Goal: Book appointment/travel/reservation

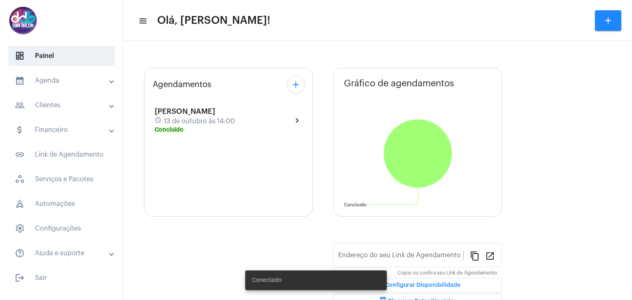
type input "[URL][DOMAIN_NAME]"
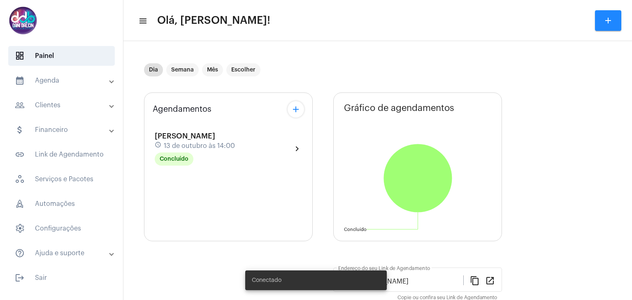
click at [40, 86] on mat-expansion-panel-header "calendar_month_outlined Agenda" at bounding box center [64, 81] width 118 height 20
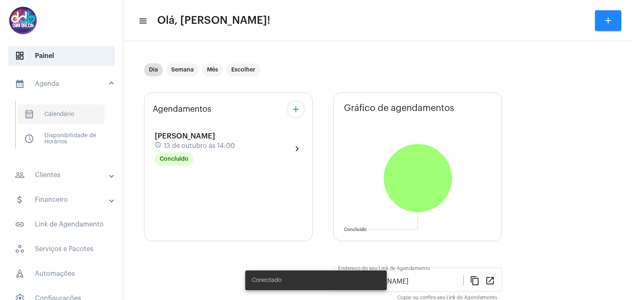
click at [65, 109] on span "calendar_month_outlined Calendário" at bounding box center [61, 115] width 87 height 20
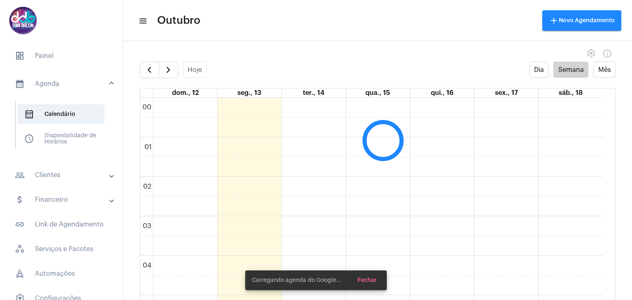
scroll to position [237, 0]
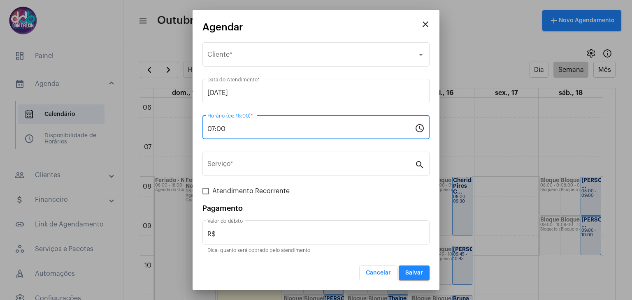
click at [229, 130] on input "07:00" at bounding box center [310, 128] width 207 height 7
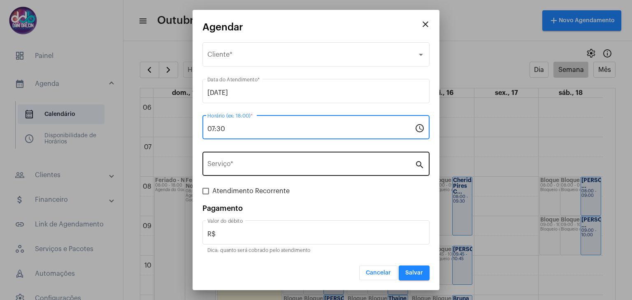
type input "07:30"
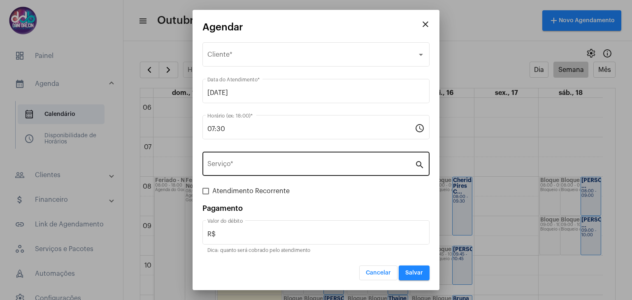
click at [234, 161] on div "Serviço *" at bounding box center [310, 163] width 207 height 26
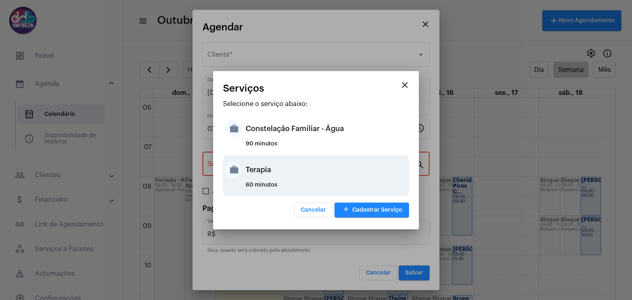
click at [248, 167] on div "Terapia" at bounding box center [326, 170] width 161 height 25
type input "Terapia"
type input "R$ 250"
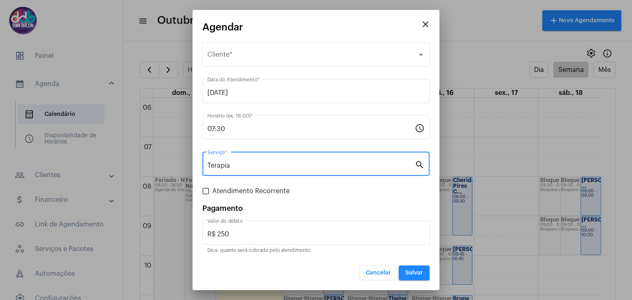
click at [430, 20] on mat-icon "close" at bounding box center [426, 24] width 10 height 10
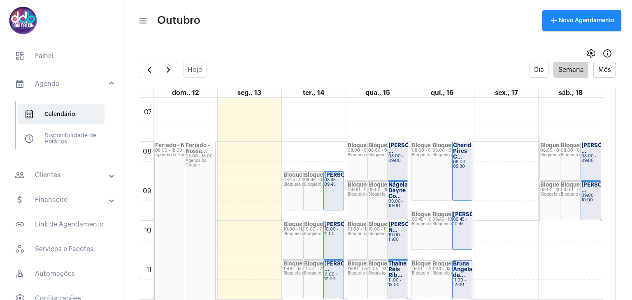
scroll to position [319, 0]
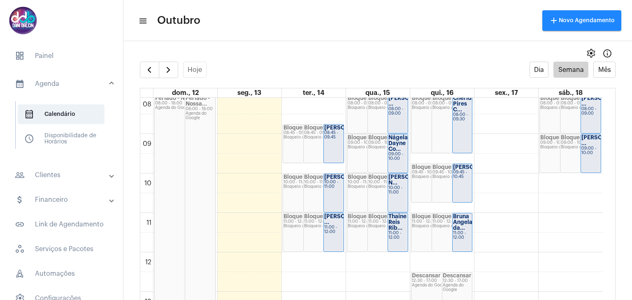
click at [461, 231] on div "11:00 - 12:00" at bounding box center [462, 235] width 19 height 9
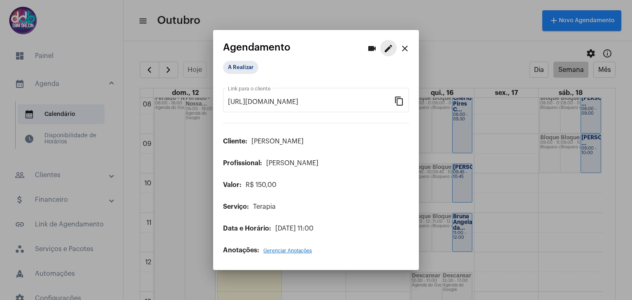
click at [383, 48] on button "edit" at bounding box center [388, 48] width 16 height 16
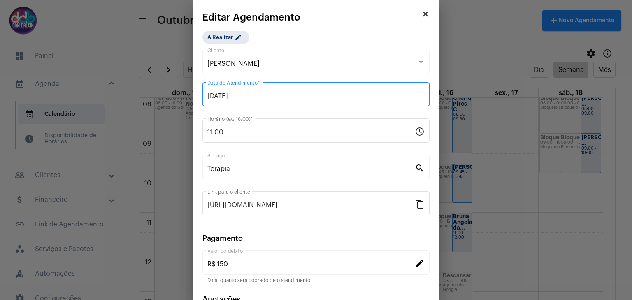
click at [251, 99] on input "16/10/2025" at bounding box center [315, 96] width 217 height 7
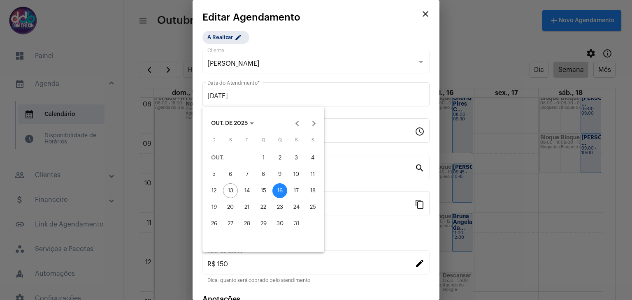
click at [250, 197] on div "14" at bounding box center [246, 191] width 15 height 15
type input "14/10/2025"
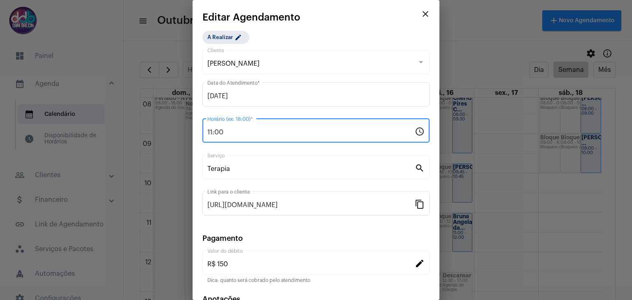
click at [237, 134] on input "11:00" at bounding box center [310, 132] width 207 height 7
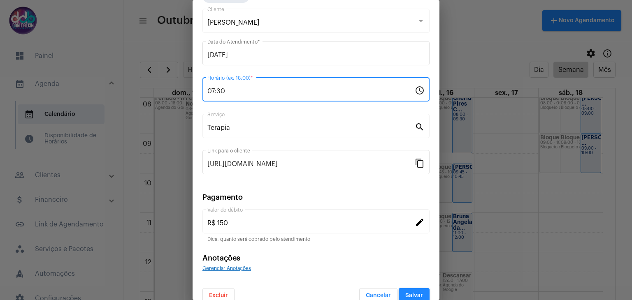
type input "07:30"
click at [410, 290] on button "Salvar" at bounding box center [414, 295] width 31 height 15
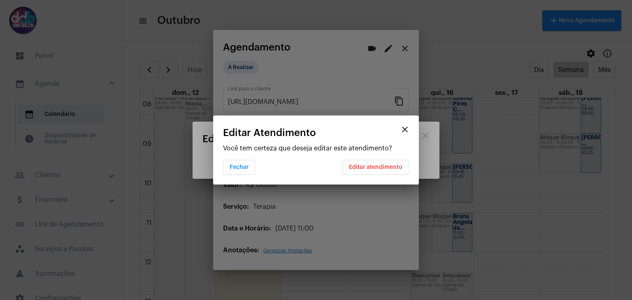
scroll to position [0, 0]
click at [377, 170] on button "Editar atendimento" at bounding box center [375, 167] width 67 height 15
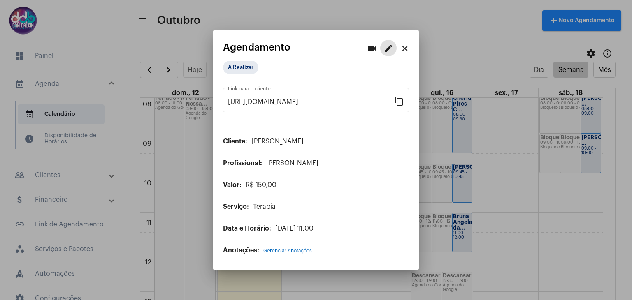
click at [407, 48] on mat-icon "close" at bounding box center [405, 49] width 10 height 10
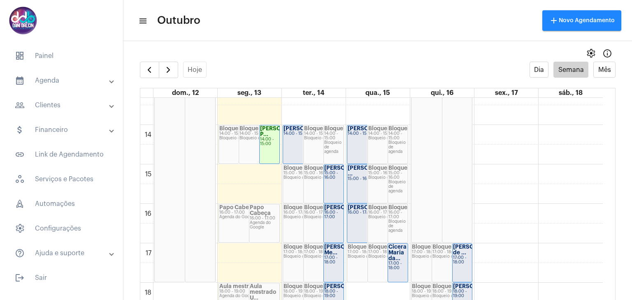
scroll to position [444, 0]
